Goal: Task Accomplishment & Management: Complete application form

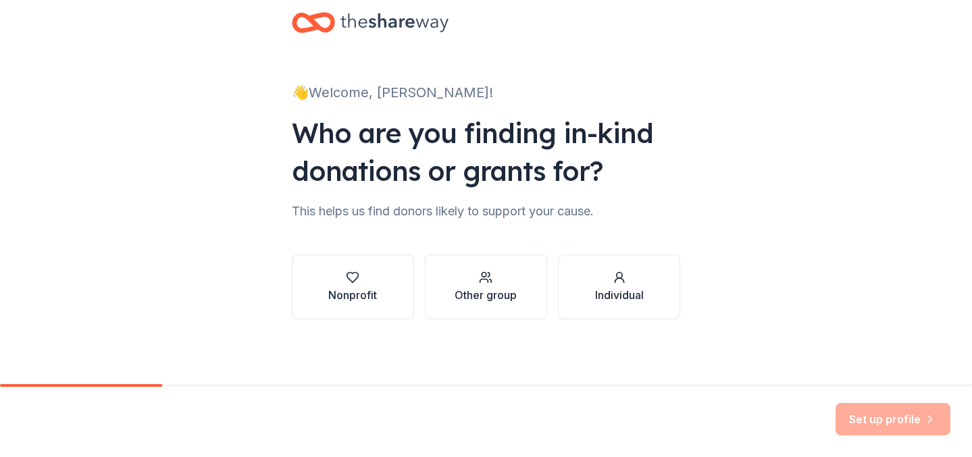
scroll to position [26, 0]
click at [390, 290] on button "Nonprofit" at bounding box center [353, 287] width 122 height 65
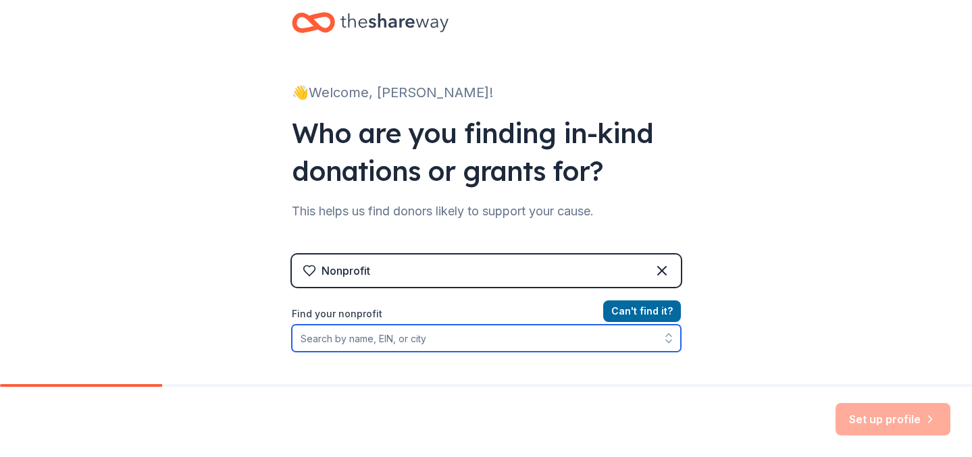
click at [411, 340] on input "Find your nonprofit" at bounding box center [486, 338] width 389 height 27
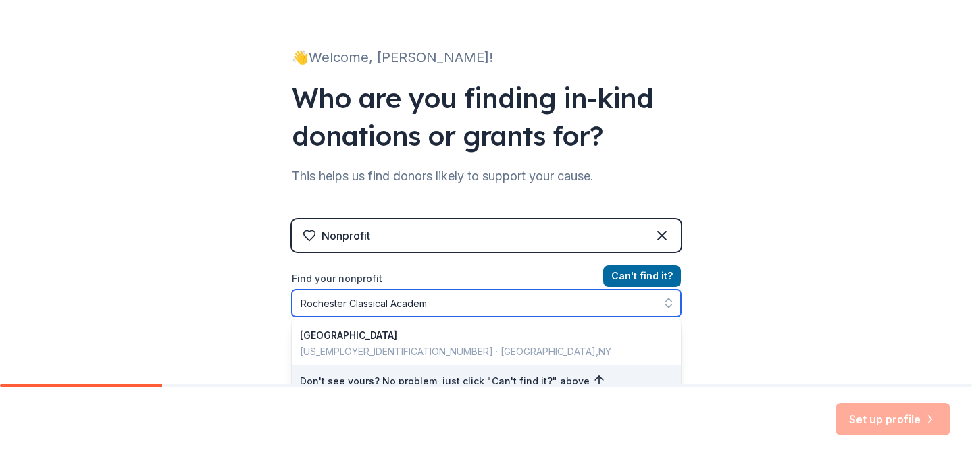
type input "Rochester Classical Academy"
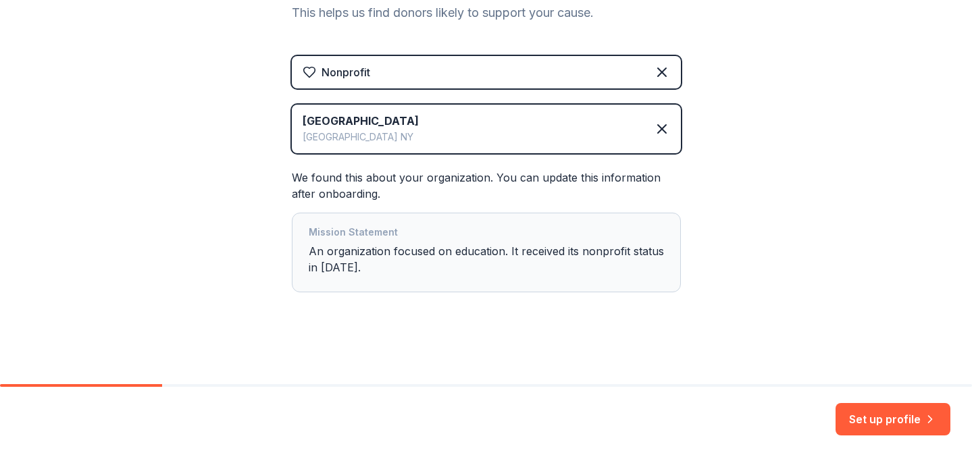
scroll to position [224, 0]
click at [892, 421] on button "Set up profile" at bounding box center [893, 419] width 115 height 32
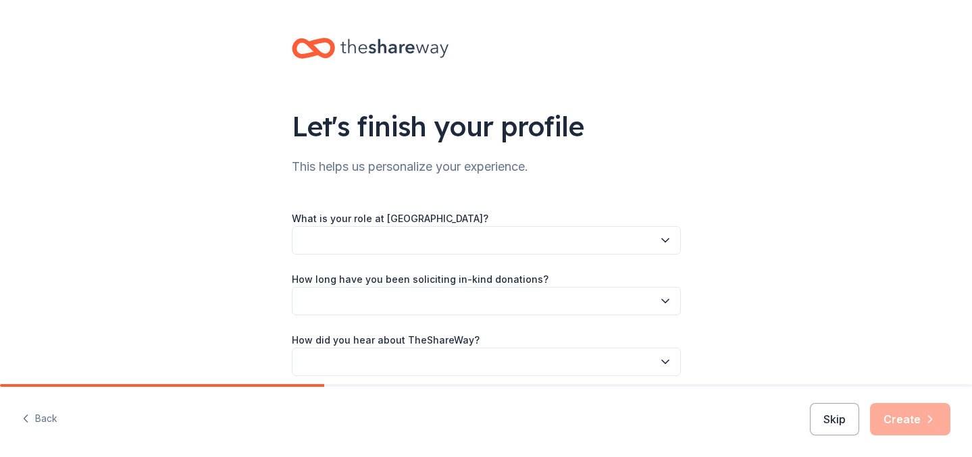
click at [565, 238] on button "button" at bounding box center [486, 240] width 389 height 28
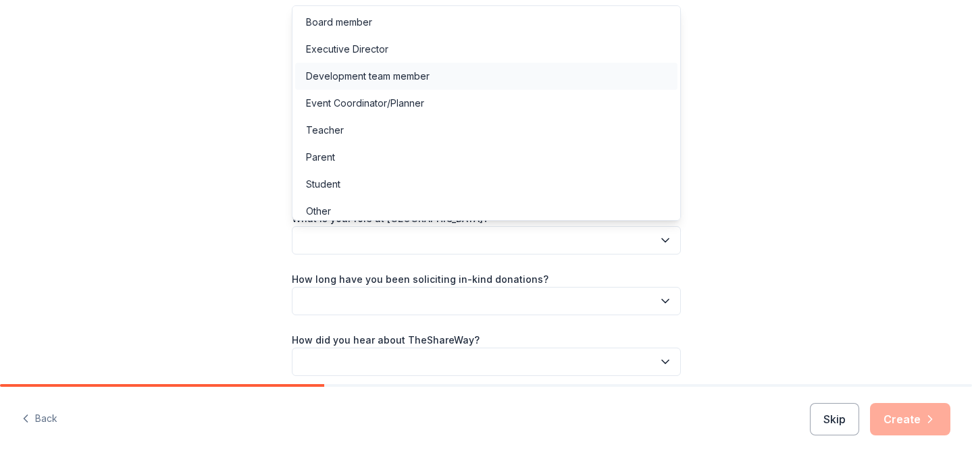
click at [504, 79] on div "Development team member" at bounding box center [486, 76] width 382 height 27
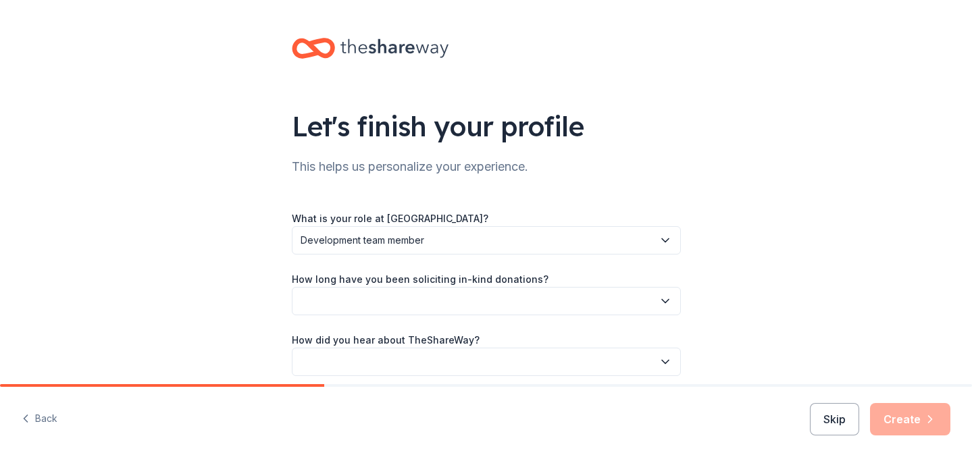
click at [449, 301] on button "button" at bounding box center [486, 301] width 389 height 28
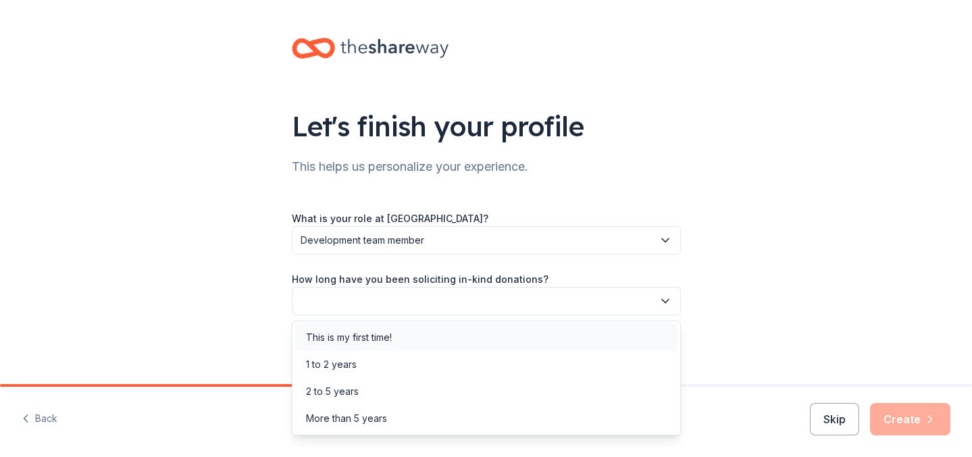
click at [441, 341] on div "This is my first time!" at bounding box center [486, 337] width 382 height 27
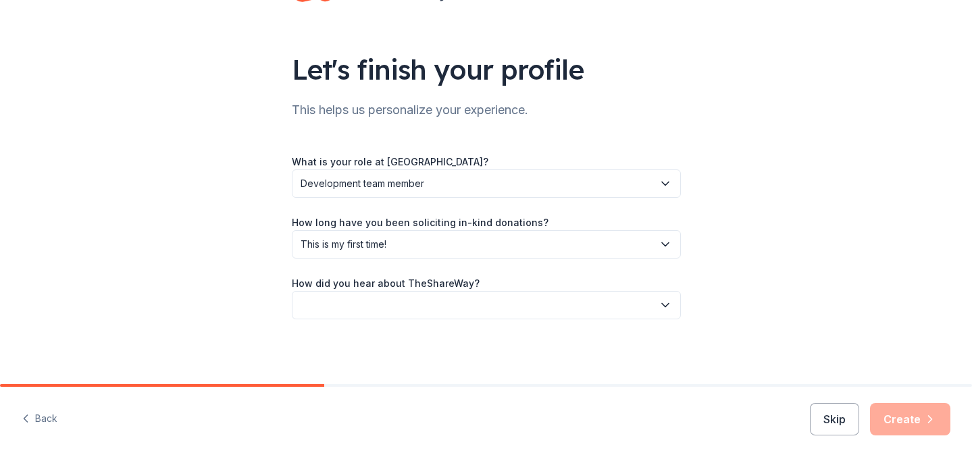
scroll to position [57, 0]
click at [412, 309] on button "button" at bounding box center [486, 305] width 389 height 28
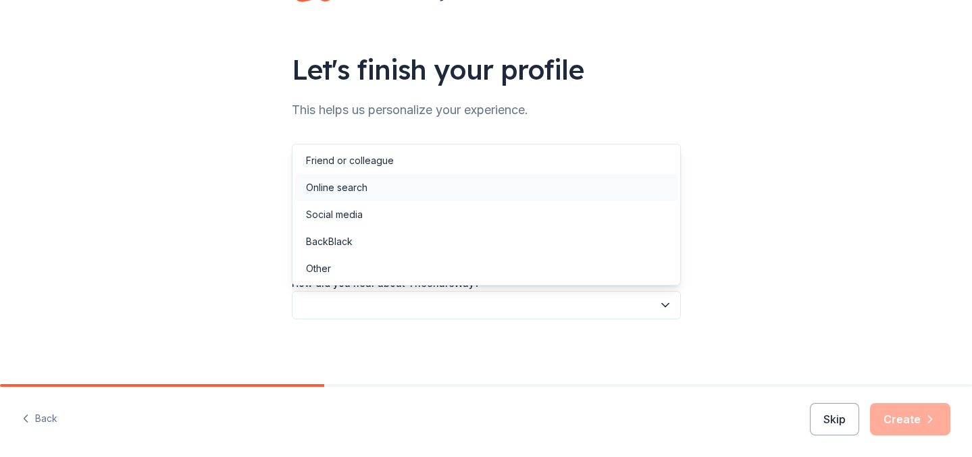
click at [419, 186] on div "Online search" at bounding box center [486, 187] width 382 height 27
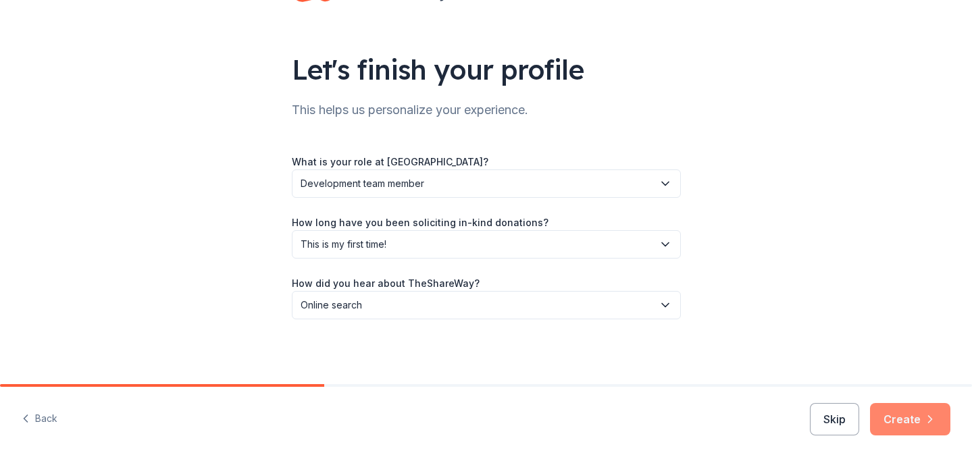
click at [897, 415] on button "Create" at bounding box center [910, 419] width 80 height 32
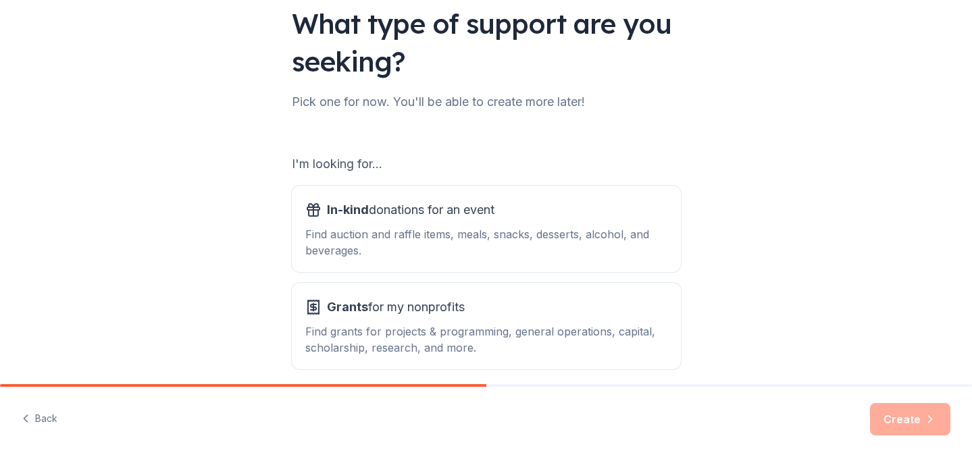
scroll to position [107, 0]
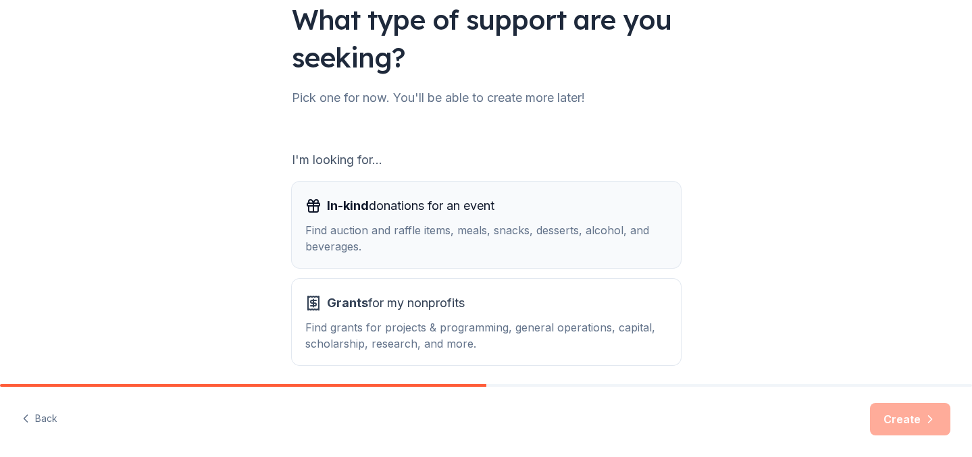
click at [528, 222] on div "In-kind donations for an event Find auction and raffle items, meals, snacks, de…" at bounding box center [486, 224] width 362 height 59
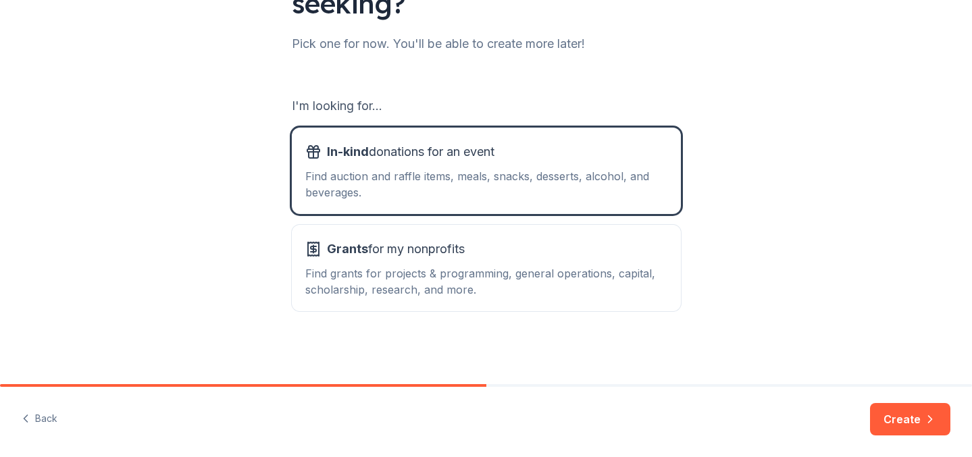
scroll to position [161, 0]
click at [592, 257] on div "Grants for my nonprofits" at bounding box center [486, 249] width 362 height 22
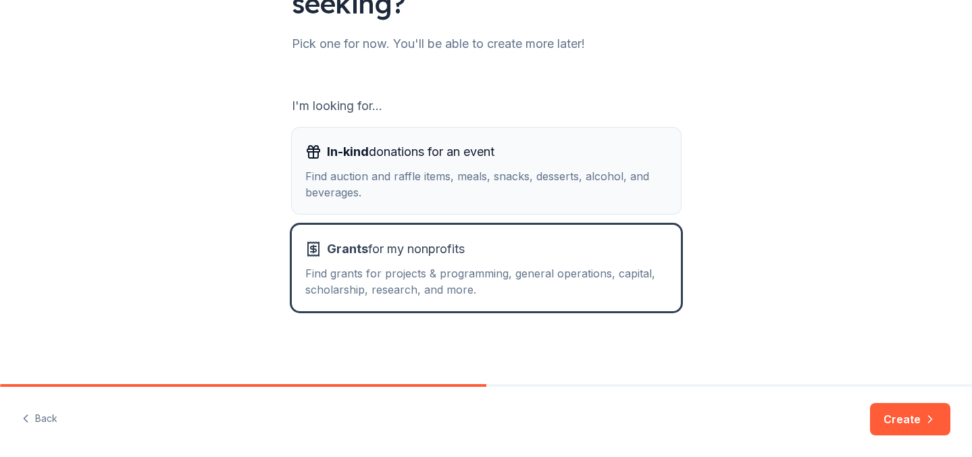
click at [545, 170] on div "Find auction and raffle items, meals, snacks, desserts, alcohol, and beverages." at bounding box center [486, 184] width 362 height 32
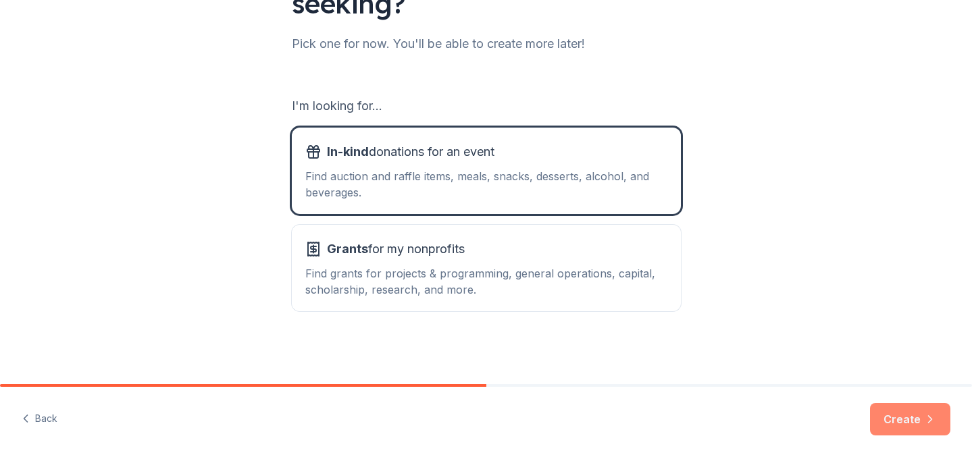
click at [917, 416] on button "Create" at bounding box center [910, 419] width 80 height 32
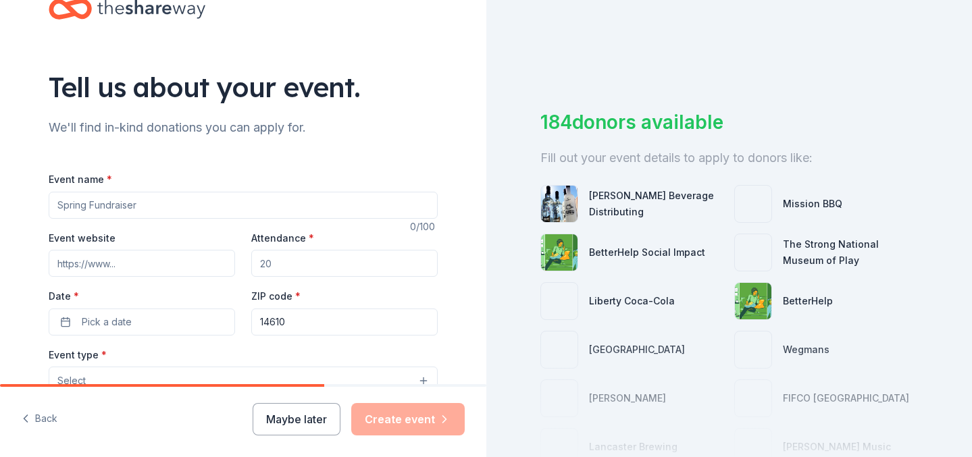
scroll to position [42, 0]
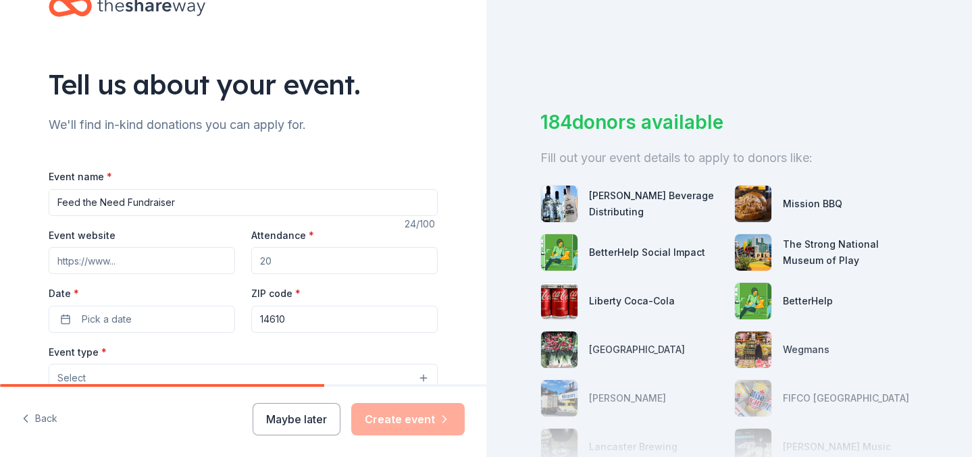
type input "Feed the Need Fundraiser"
drag, startPoint x: 313, startPoint y: 261, endPoint x: 222, endPoint y: 253, distance: 91.6
click at [222, 253] on div "Event website Attendance * Date * Pick a date ZIP code * 14610" at bounding box center [243, 280] width 389 height 106
type input "70"
click at [176, 322] on button "Pick a date" at bounding box center [142, 319] width 186 height 27
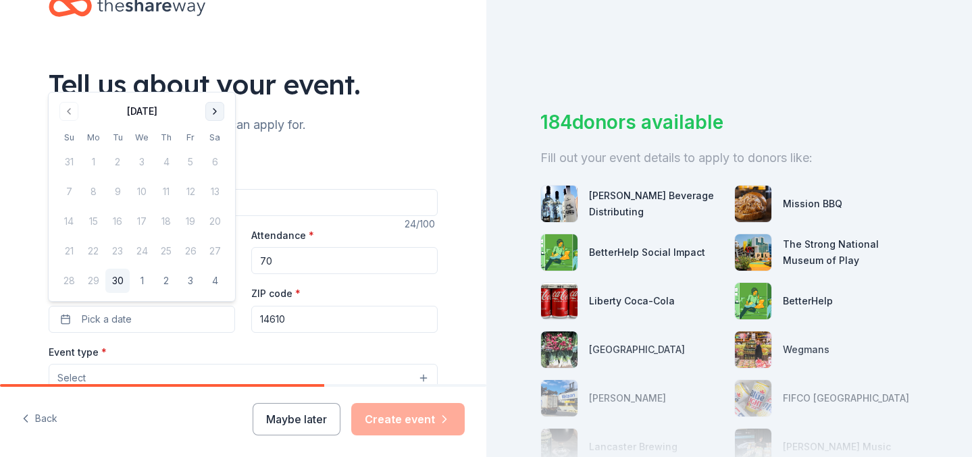
click at [215, 111] on button "Go to next month" at bounding box center [214, 111] width 19 height 19
click at [168, 249] on button "23" at bounding box center [166, 251] width 24 height 24
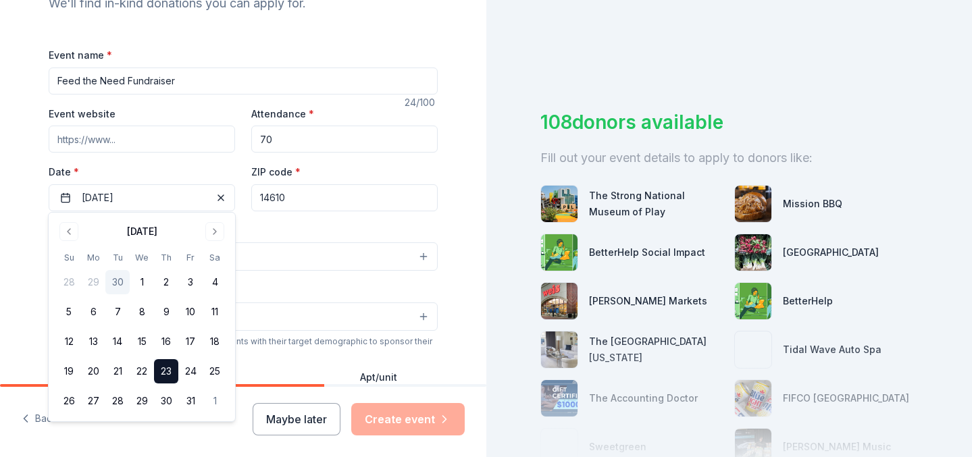
scroll to position [164, 0]
click at [311, 225] on div "Event type * Select" at bounding box center [243, 246] width 389 height 49
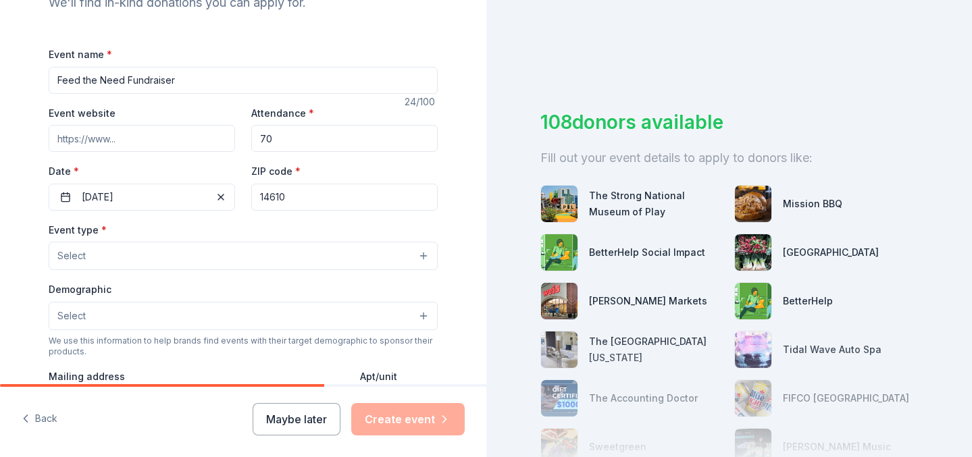
click at [234, 258] on button "Select" at bounding box center [243, 256] width 389 height 28
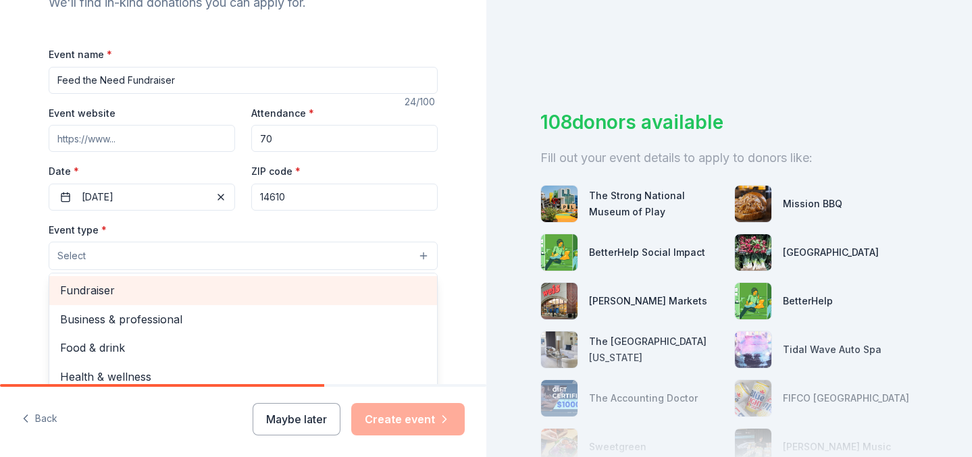
click at [230, 290] on span "Fundraiser" at bounding box center [243, 291] width 366 height 18
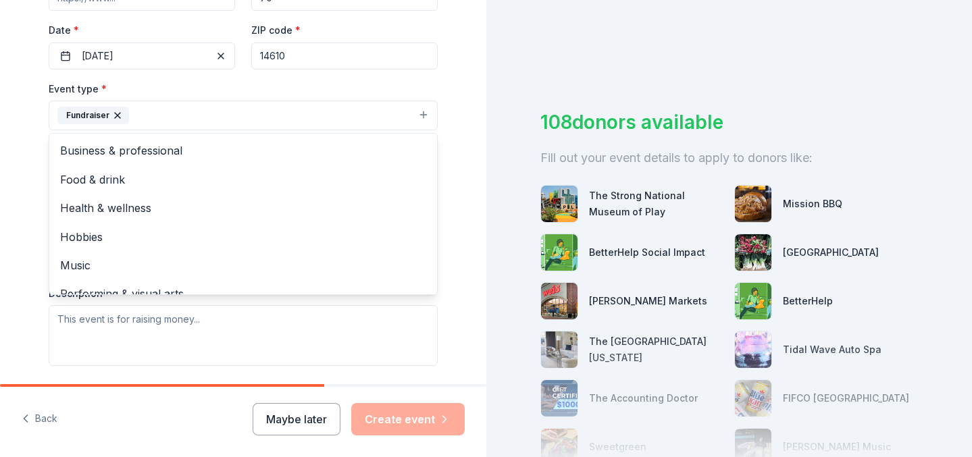
scroll to position [0, 0]
click at [29, 243] on div "Tell us about your event. We'll find in-kind donations you can apply for. Event…" at bounding box center [243, 145] width 432 height 900
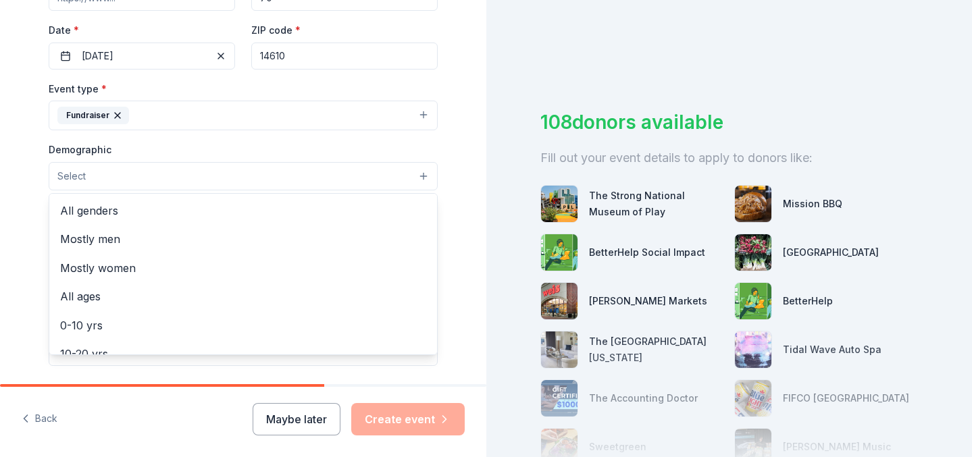
click at [103, 175] on button "Select" at bounding box center [243, 176] width 389 height 28
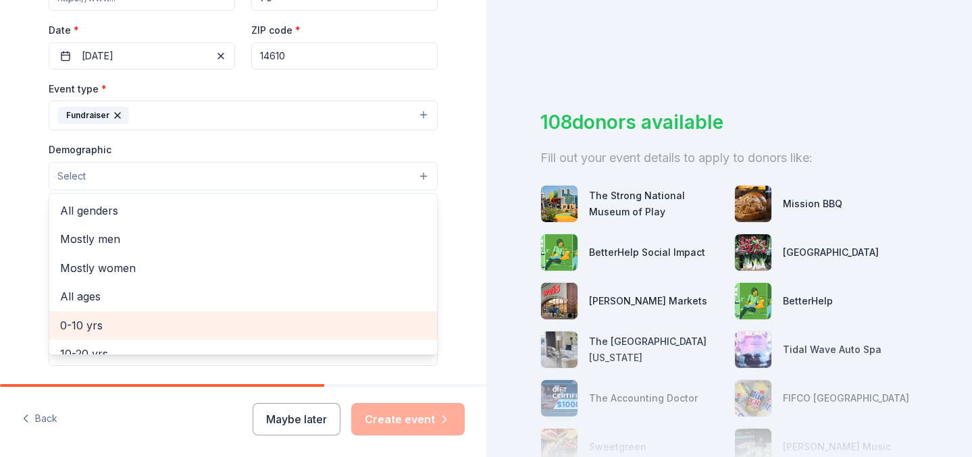
click at [122, 326] on span "0-10 yrs" at bounding box center [243, 326] width 366 height 18
click at [134, 321] on span "10-20 yrs" at bounding box center [243, 327] width 366 height 18
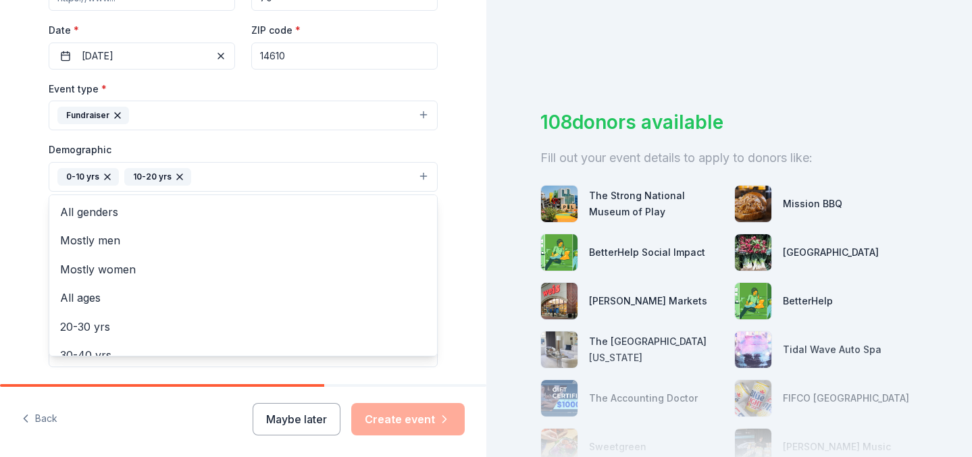
click at [33, 286] on div "Tell us about your event. We'll find in-kind donations you can apply for. Event…" at bounding box center [243, 146] width 432 height 902
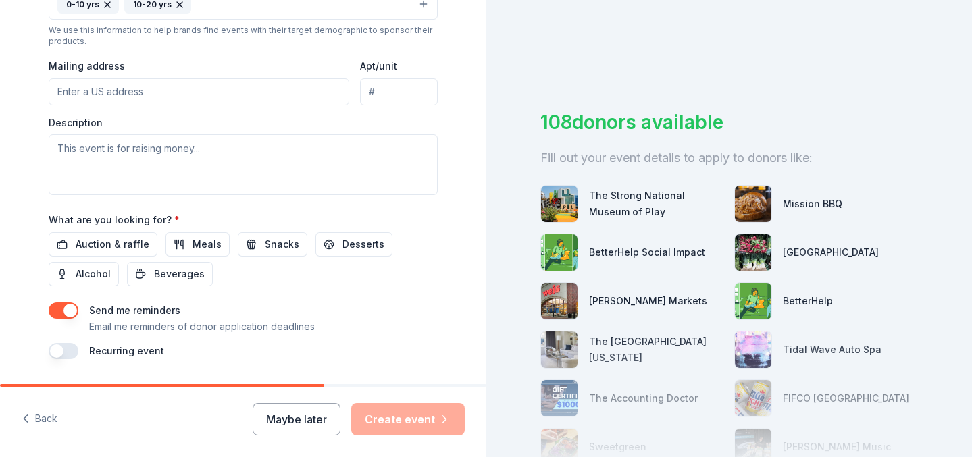
scroll to position [486, 0]
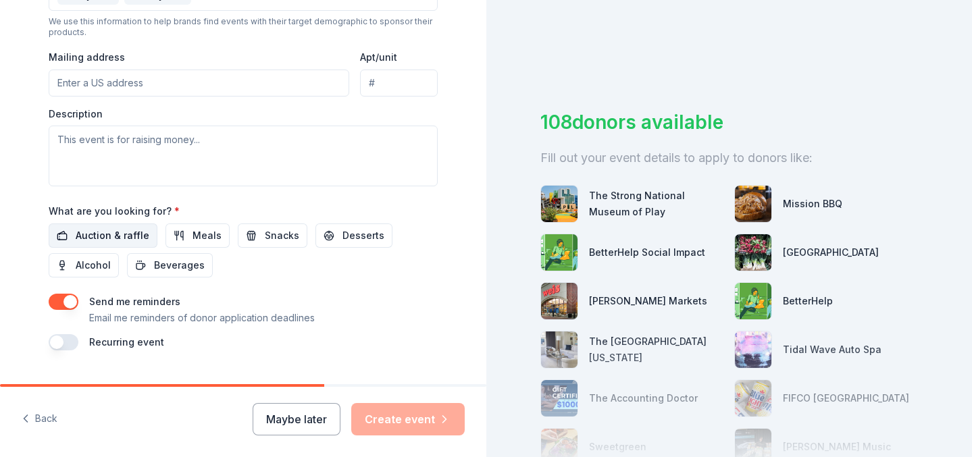
click at [111, 230] on span "Auction & raffle" at bounding box center [113, 236] width 74 height 16
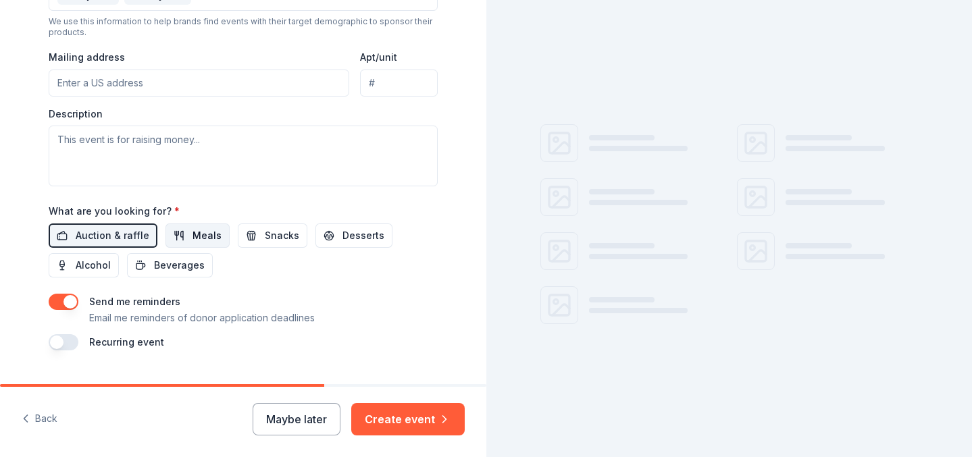
click at [197, 234] on span "Meals" at bounding box center [207, 236] width 29 height 16
click at [265, 238] on span "Snacks" at bounding box center [282, 236] width 34 height 16
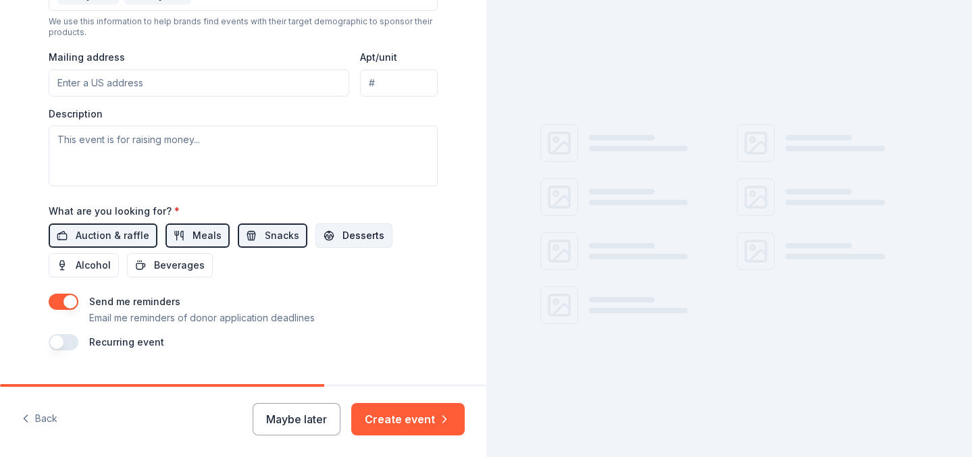
click at [342, 236] on span "Desserts" at bounding box center [363, 236] width 42 height 16
click at [342, 228] on span "Desserts" at bounding box center [363, 236] width 42 height 16
click at [270, 231] on span "Snacks" at bounding box center [282, 236] width 34 height 16
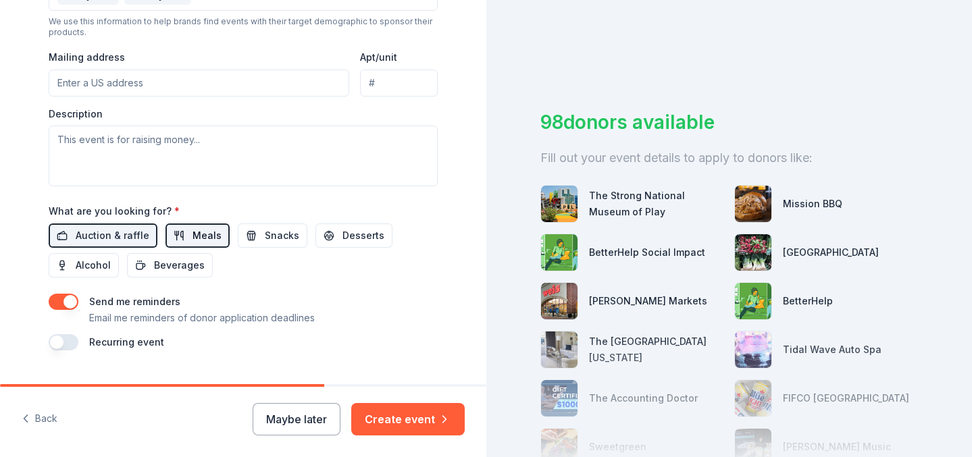
click at [180, 233] on button "Meals" at bounding box center [197, 236] width 64 height 24
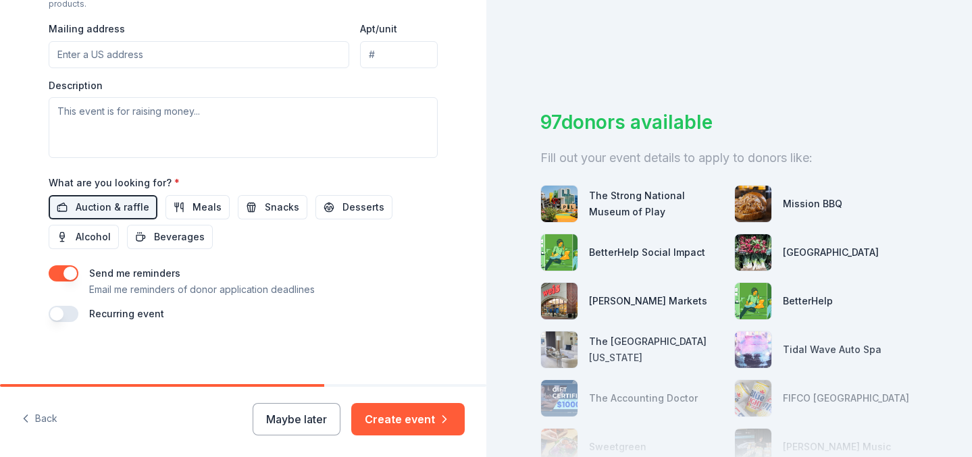
scroll to position [514, 0]
click at [68, 270] on button "button" at bounding box center [64, 274] width 30 height 16
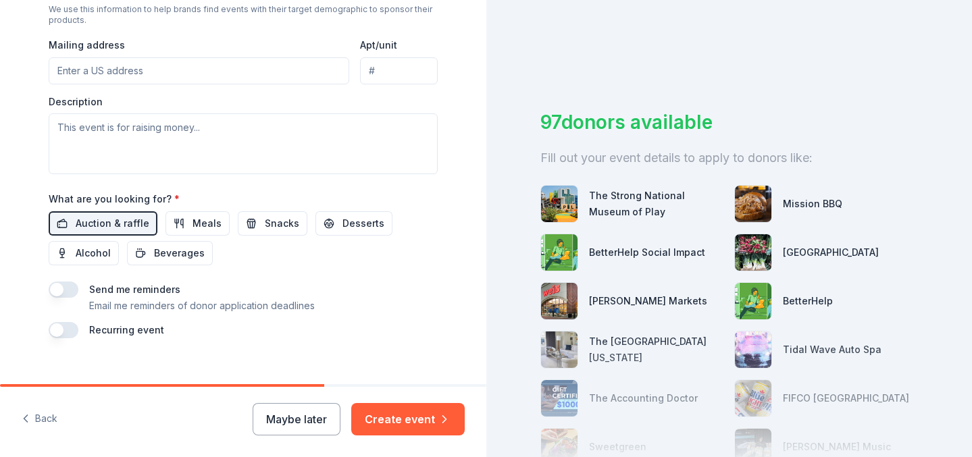
scroll to position [509, 0]
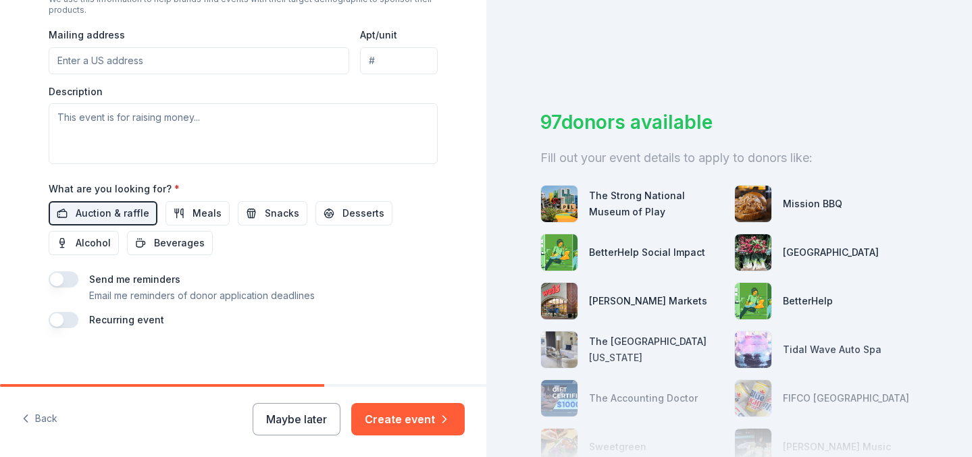
click at [103, 57] on input "Mailing address" at bounding box center [199, 60] width 301 height 27
click at [126, 59] on input "1775 East Ridge Road, Irondequoit, NY, 14622" at bounding box center [199, 60] width 301 height 27
type input "1775 East Avenue, Rochester, NY, 14610"
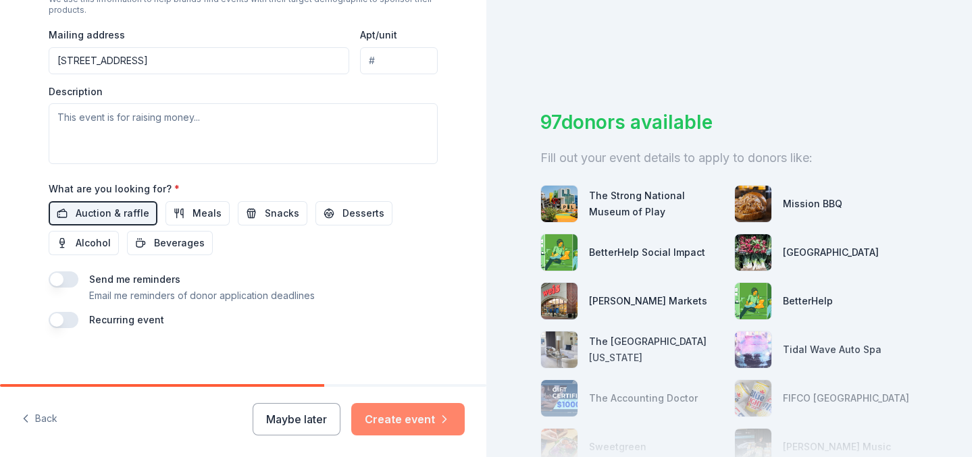
click at [392, 415] on button "Create event" at bounding box center [407, 419] width 113 height 32
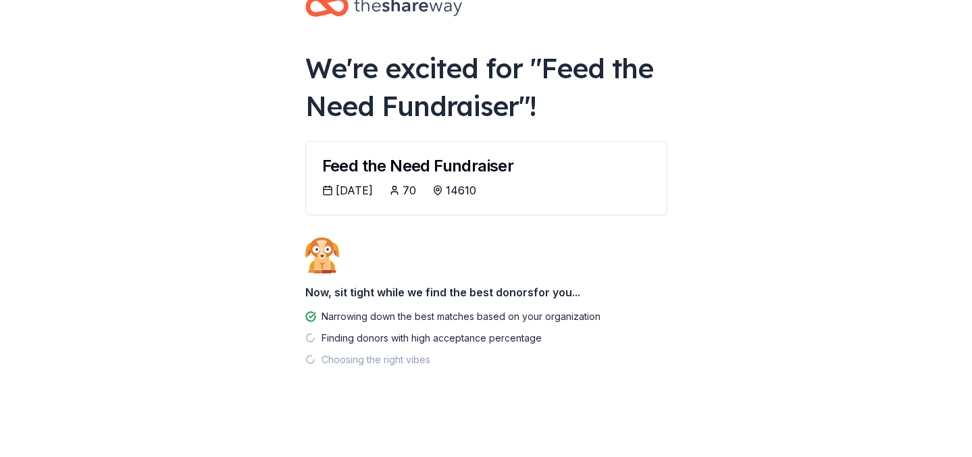
scroll to position [36, 0]
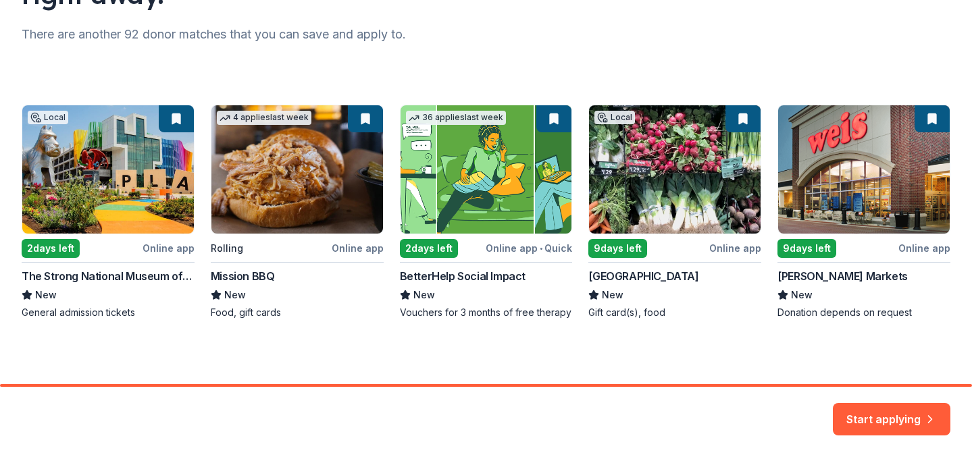
scroll to position [170, 0]
click at [311, 174] on div "Local 2 days left Online app The Strong National Museum of Play New General adm…" at bounding box center [486, 212] width 929 height 215
click at [895, 414] on button "Start applying" at bounding box center [892, 411] width 118 height 32
click at [873, 413] on div "Start applying" at bounding box center [892, 419] width 118 height 32
click at [280, 145] on div "Local 2 days left Online app The Strong National Museum of Play New General adm…" at bounding box center [486, 212] width 929 height 215
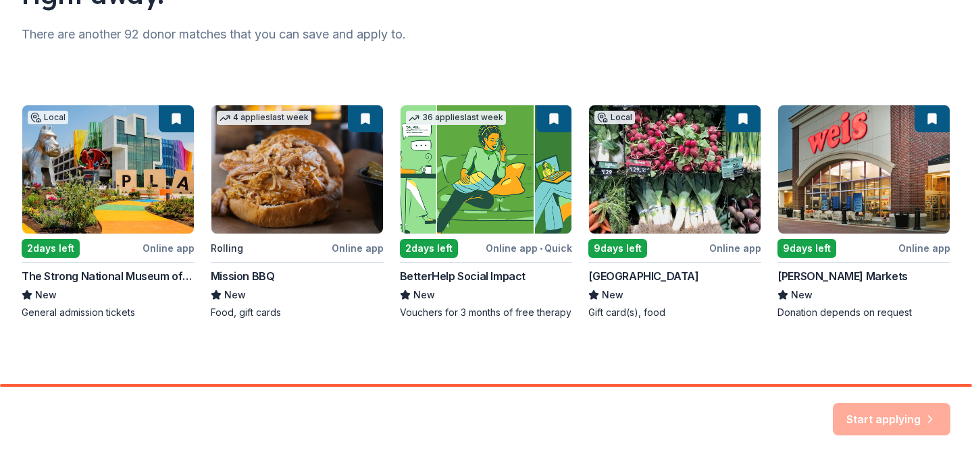
click at [364, 119] on div "Local 2 days left Online app The Strong National Museum of Play New General adm…" at bounding box center [486, 212] width 929 height 215
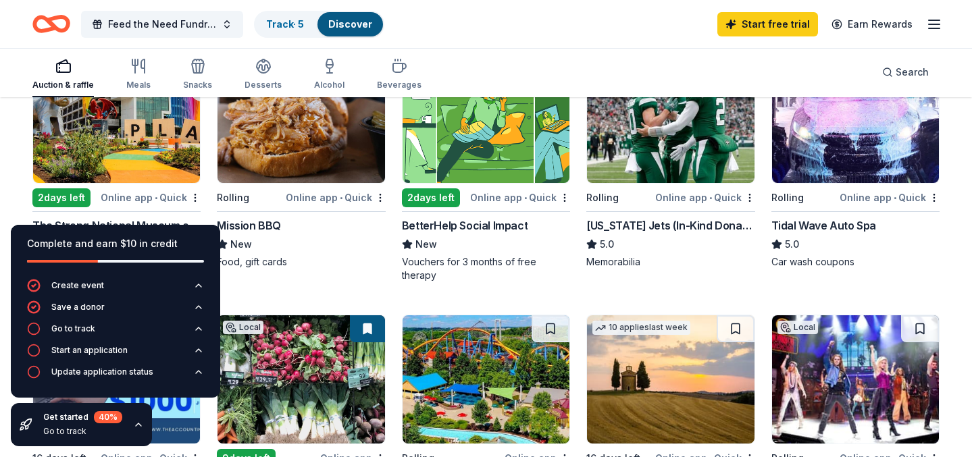
scroll to position [199, 0]
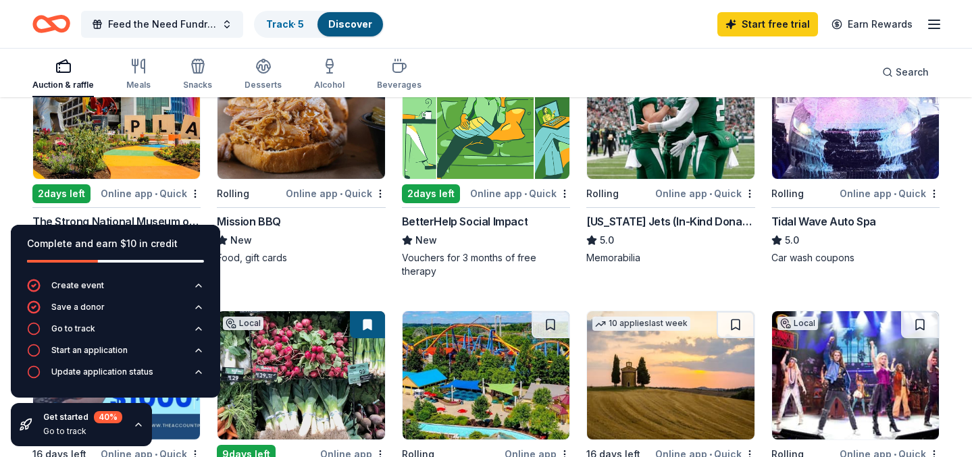
click at [141, 426] on icon "button" at bounding box center [138, 424] width 11 height 11
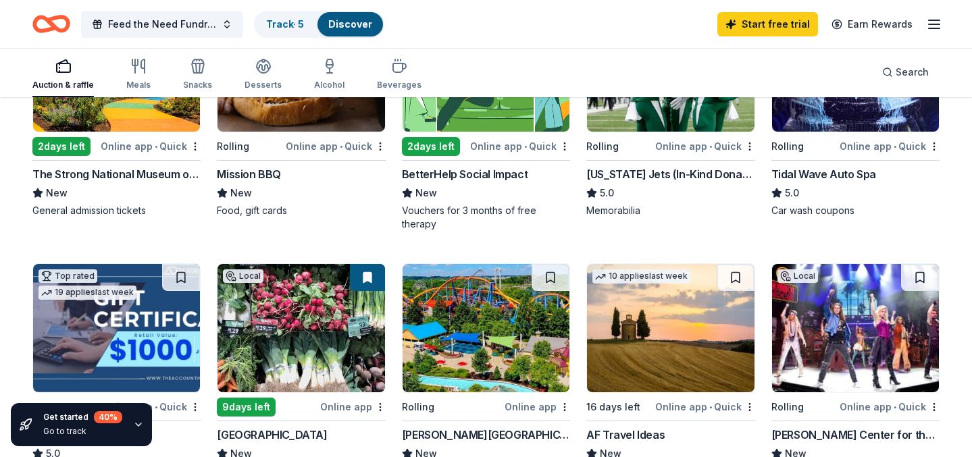
scroll to position [130, 0]
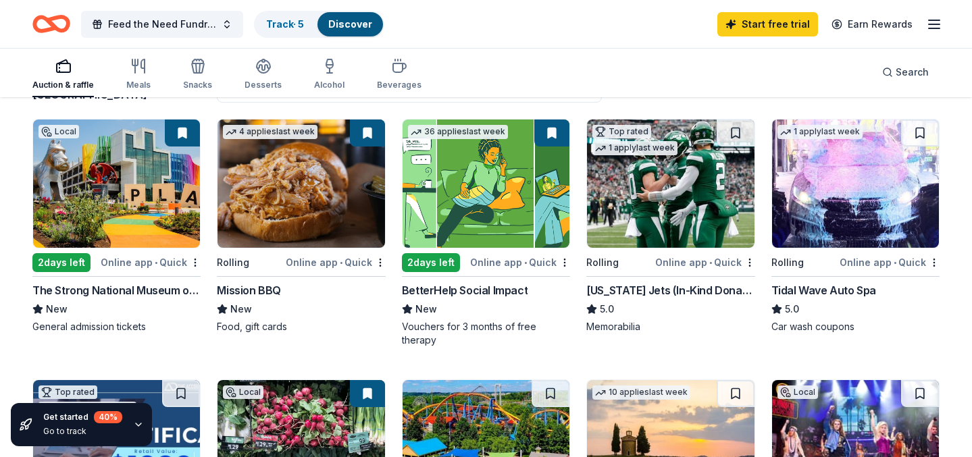
click at [301, 182] on img at bounding box center [301, 184] width 167 height 128
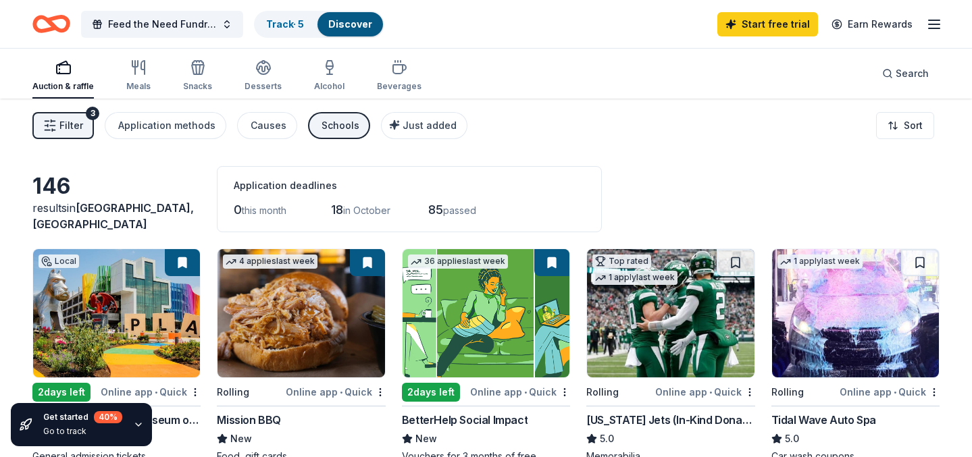
scroll to position [0, 0]
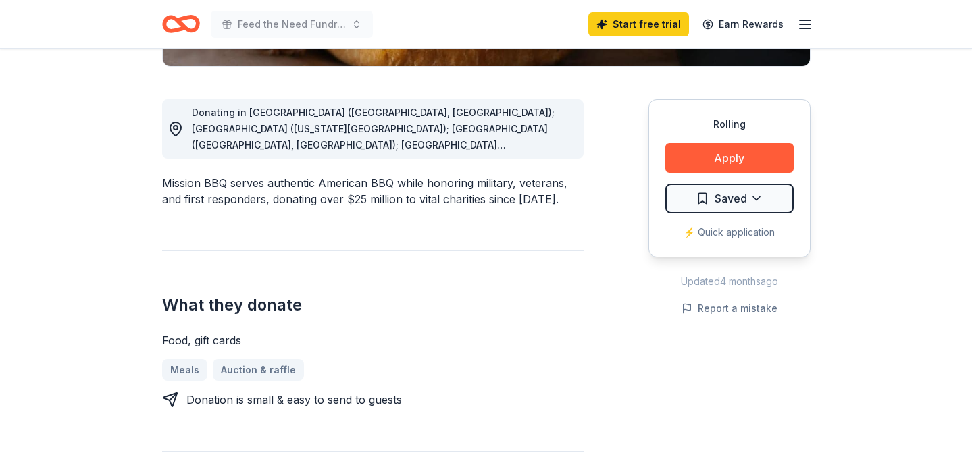
scroll to position [366, 0]
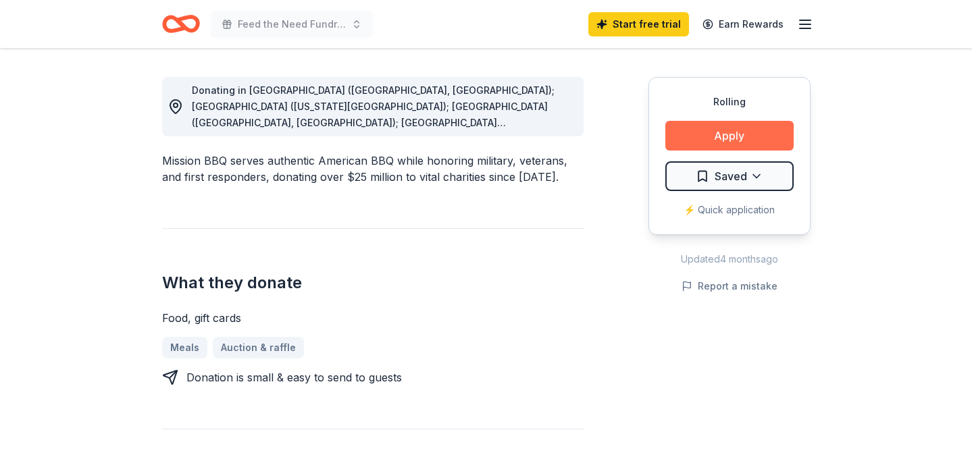
click at [700, 143] on button "Apply" at bounding box center [729, 136] width 128 height 30
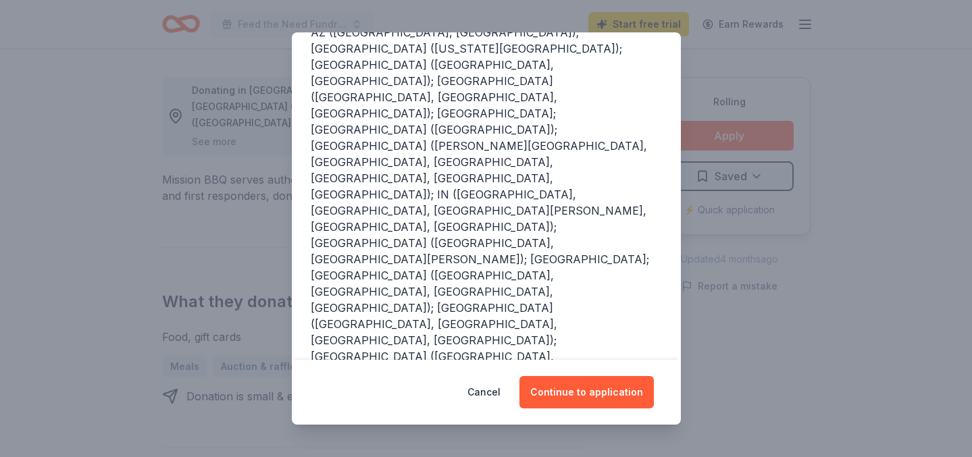
scroll to position [190, 0]
click at [565, 390] on button "Continue to application" at bounding box center [586, 392] width 134 height 32
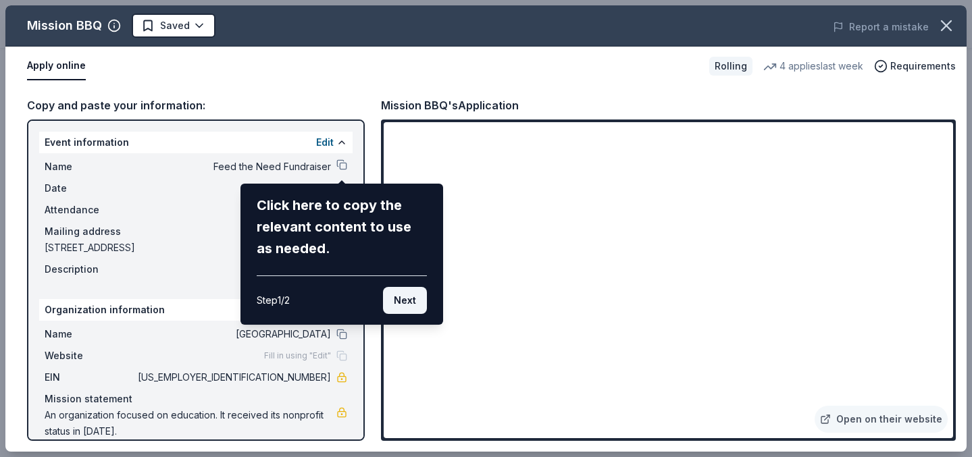
click at [407, 301] on button "Next" at bounding box center [405, 300] width 44 height 27
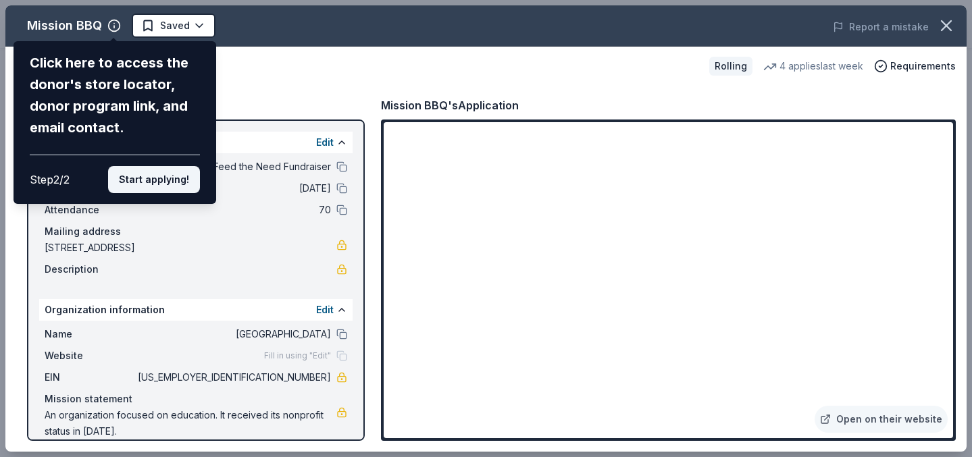
click at [168, 166] on button "Start applying!" at bounding box center [154, 179] width 92 height 27
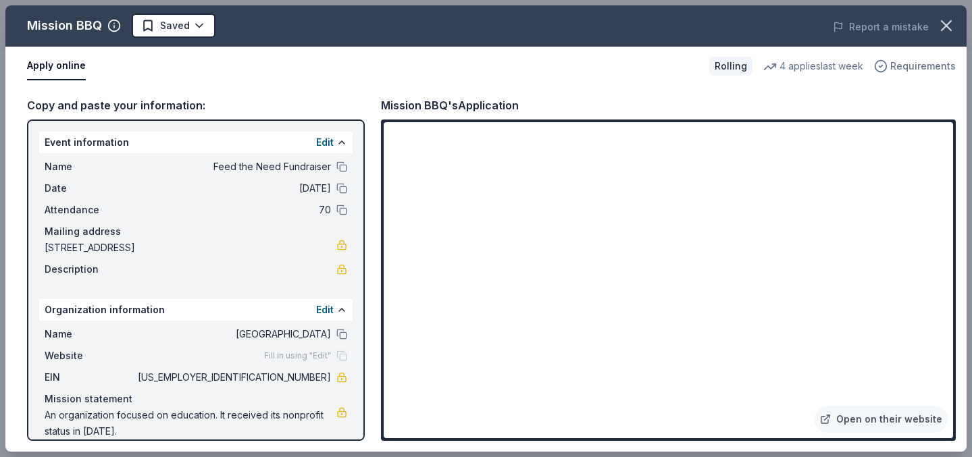
click at [928, 68] on span "Requirements" at bounding box center [923, 66] width 66 height 16
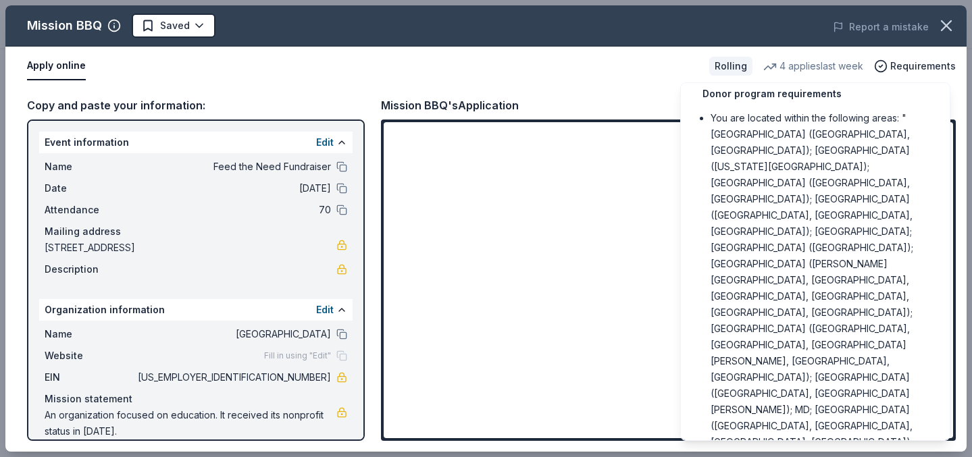
scroll to position [18, 0]
click at [907, 61] on span "Requirements" at bounding box center [923, 66] width 66 height 16
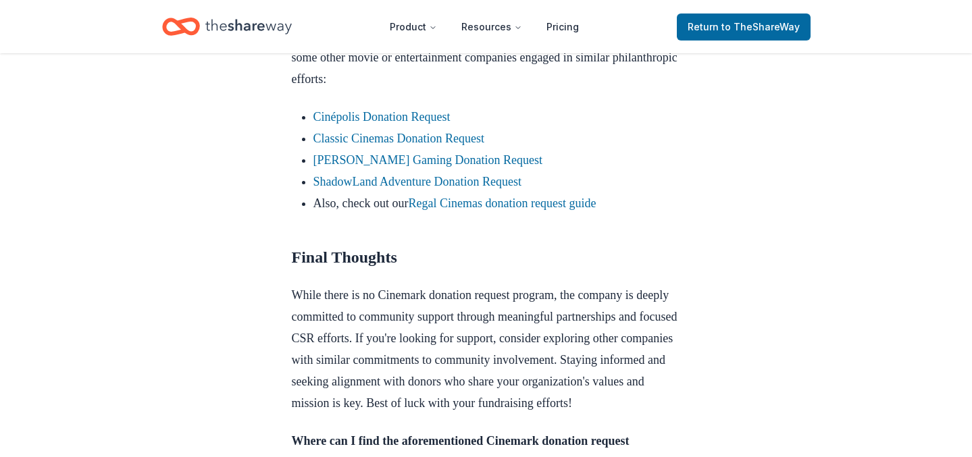
scroll to position [1285, 0]
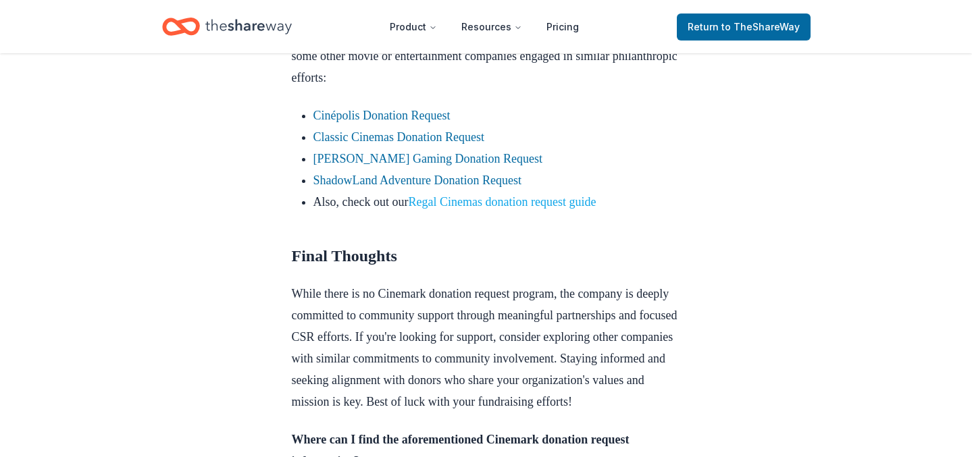
click at [493, 209] on link "Regal Cinemas donation request guide" at bounding box center [502, 202] width 188 height 14
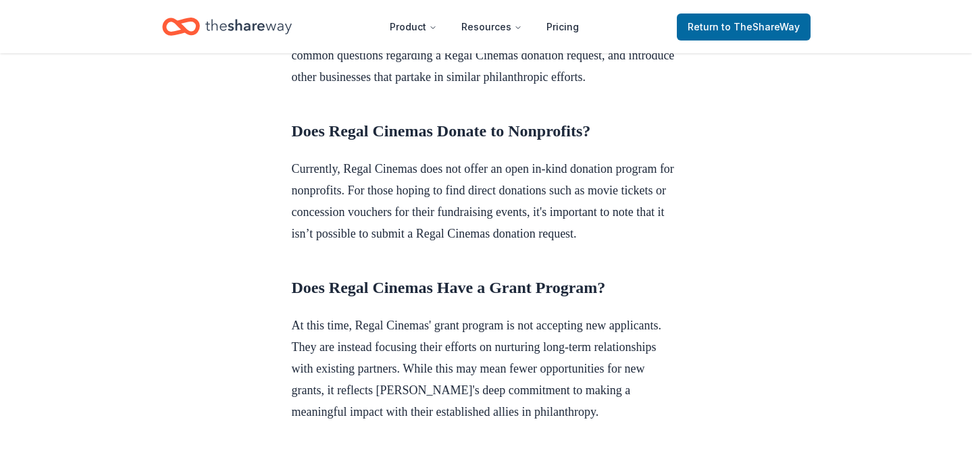
scroll to position [538, 0]
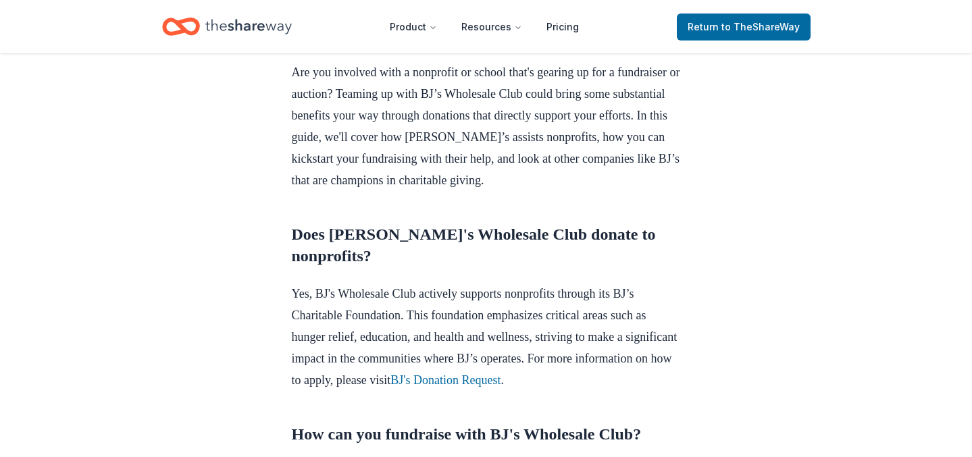
scroll to position [406, 0]
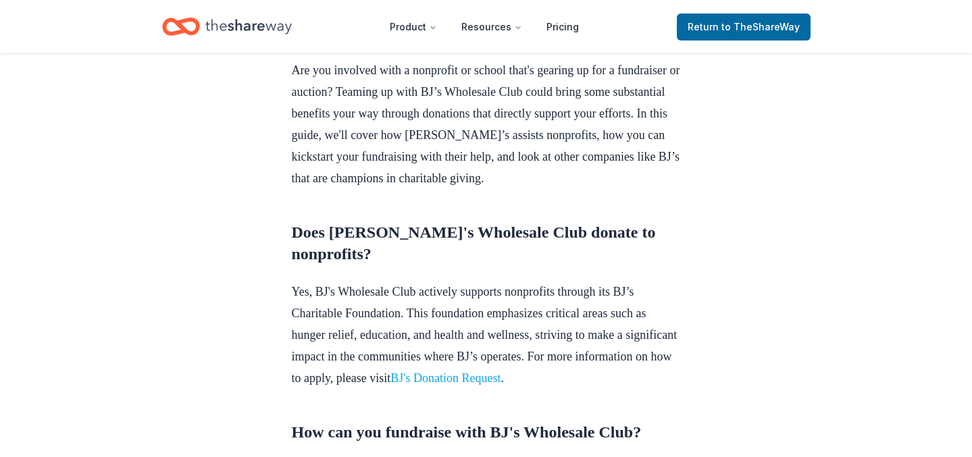
click at [390, 385] on link "BJ's Donation Request" at bounding box center [445, 379] width 110 height 14
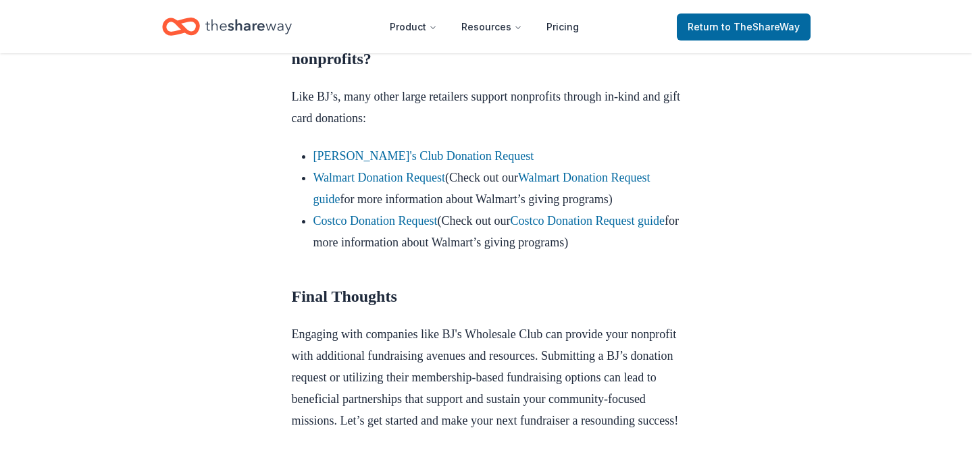
scroll to position [1227, 0]
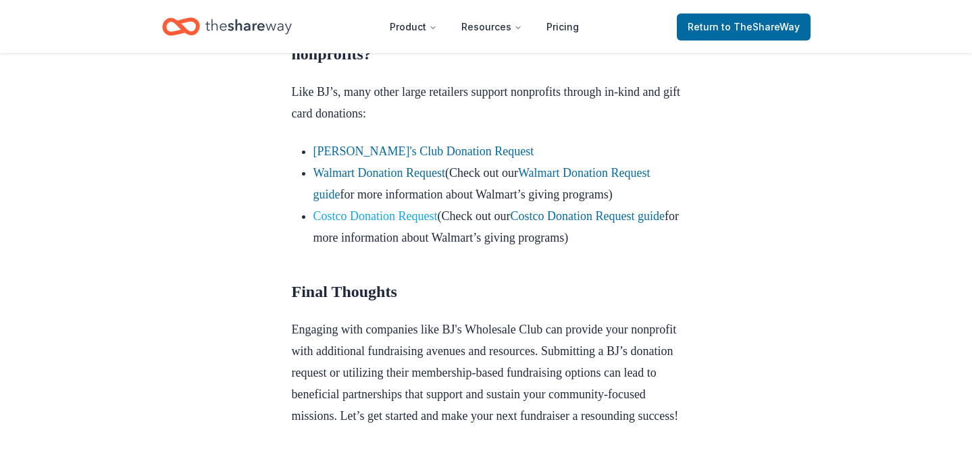
click at [397, 223] on link "Costco Donation Request" at bounding box center [375, 216] width 124 height 14
